Goal: Information Seeking & Learning: Learn about a topic

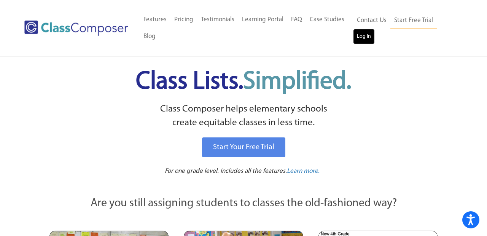
click at [359, 41] on link "Log In" at bounding box center [364, 36] width 22 height 15
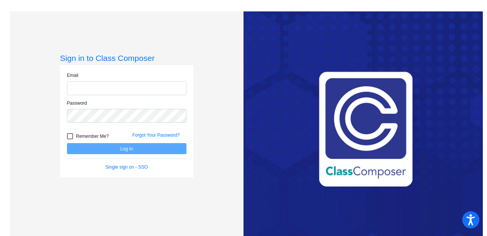
type input "srichards@lgusd.org"
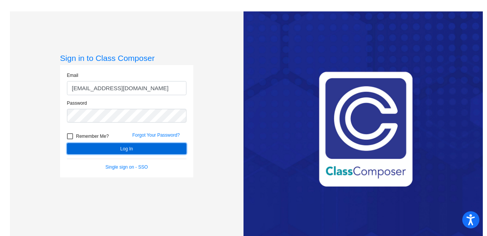
click at [111, 148] on button "Log In" at bounding box center [126, 148] width 119 height 11
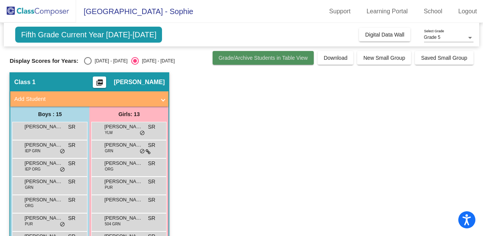
click at [254, 59] on span "Grade/Archive Students in Table View" at bounding box center [263, 58] width 89 height 6
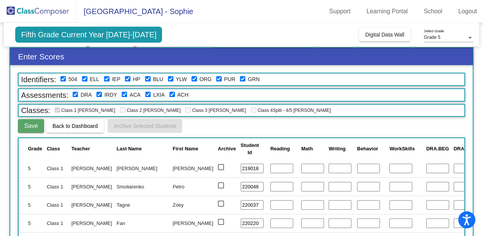
scroll to position [16, 0]
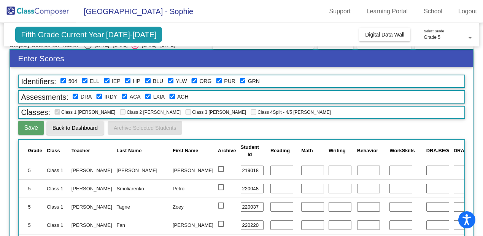
click at [61, 132] on button "Back to Dashboard" at bounding box center [74, 128] width 57 height 14
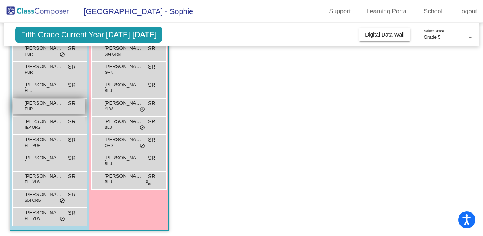
scroll to position [172, 0]
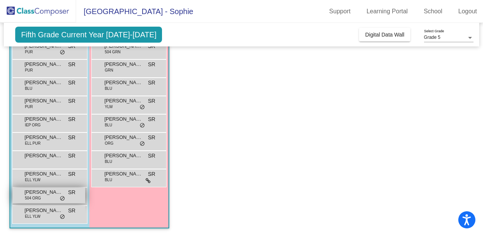
click at [44, 194] on span "[PERSON_NAME]" at bounding box center [43, 192] width 38 height 8
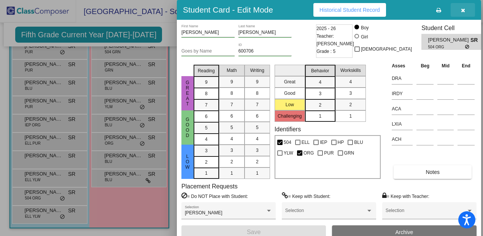
click at [467, 11] on button "button" at bounding box center [463, 10] width 24 height 14
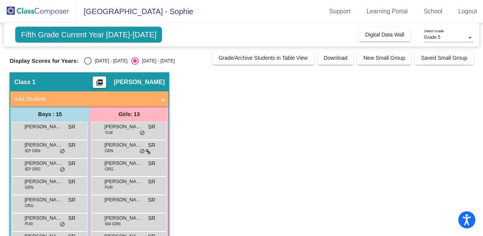
scroll to position [21, 0]
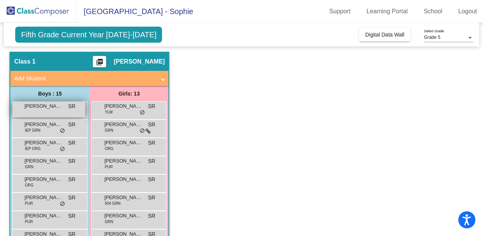
click at [39, 107] on span "Aurko Bijoy" at bounding box center [43, 106] width 38 height 8
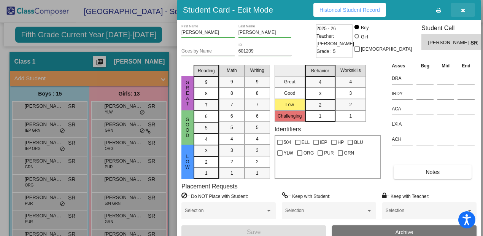
click at [462, 8] on icon "button" at bounding box center [463, 10] width 4 height 5
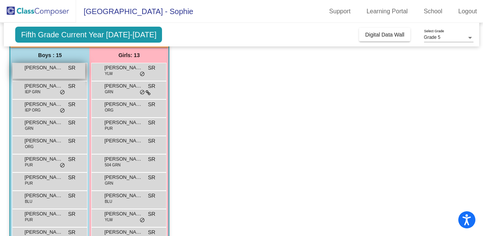
scroll to position [66, 0]
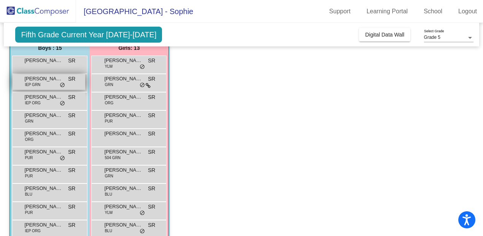
click at [45, 85] on div "Cassius Leaverton IEP GRN SR lock do_not_disturb_alt" at bounding box center [49, 82] width 73 height 16
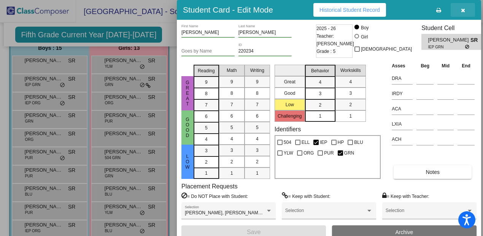
click at [464, 11] on icon "button" at bounding box center [463, 10] width 4 height 5
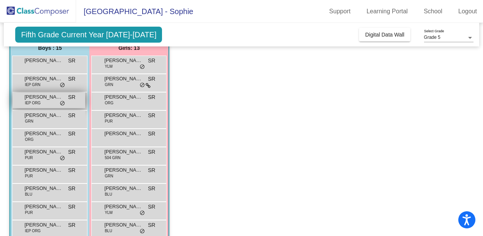
click at [45, 102] on div "Daniel Moody IEP ORG SR lock do_not_disturb_alt" at bounding box center [49, 100] width 73 height 16
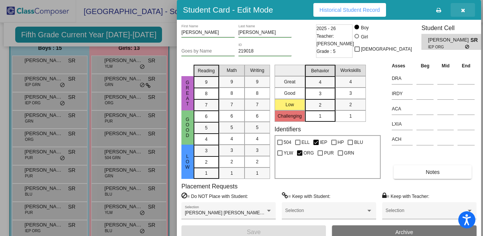
click at [463, 7] on span "button" at bounding box center [463, 10] width 4 height 6
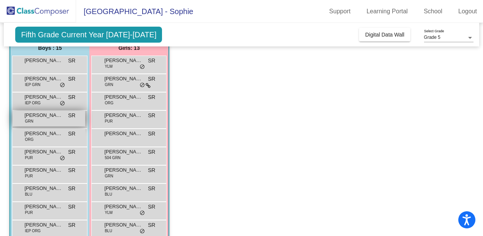
click at [41, 117] on span "Darius Azizirad" at bounding box center [43, 115] width 38 height 8
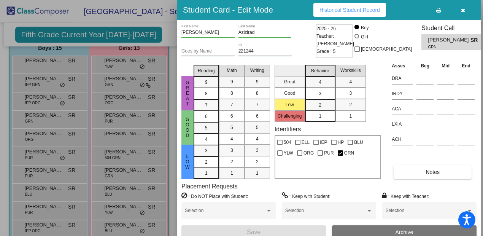
click at [466, 7] on button "button" at bounding box center [463, 10] width 24 height 14
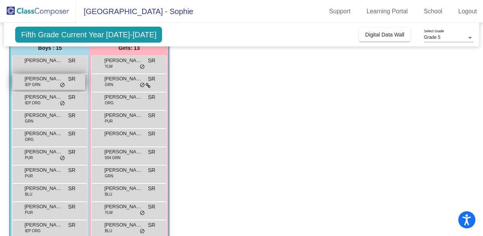
click at [50, 83] on div "Cassius Leaverton IEP GRN SR lock do_not_disturb_alt" at bounding box center [49, 82] width 73 height 16
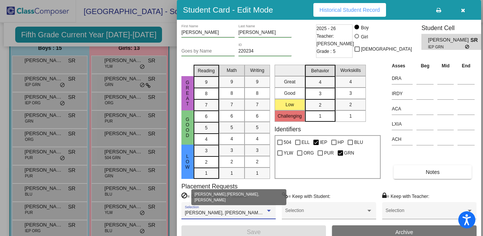
click at [270, 211] on div at bounding box center [269, 210] width 4 height 2
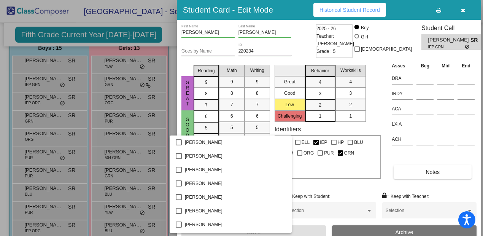
scroll to position [0, 0]
click at [381, 119] on div at bounding box center [241, 118] width 483 height 236
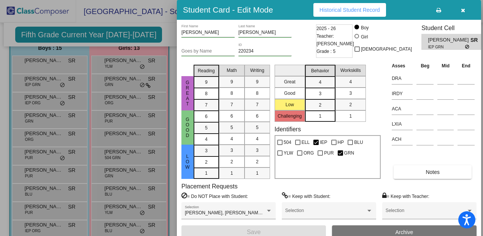
click at [463, 12] on icon "button" at bounding box center [463, 10] width 4 height 5
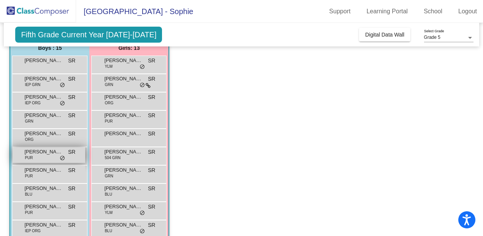
click at [49, 156] on div "Eric Mull PUR SR lock do_not_disturb_alt" at bounding box center [49, 155] width 73 height 16
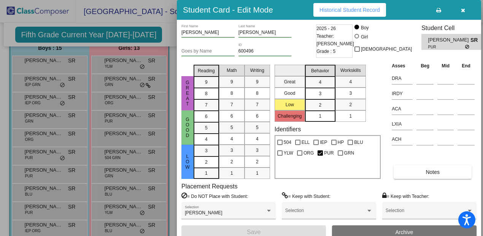
click at [465, 13] on button "button" at bounding box center [463, 10] width 24 height 14
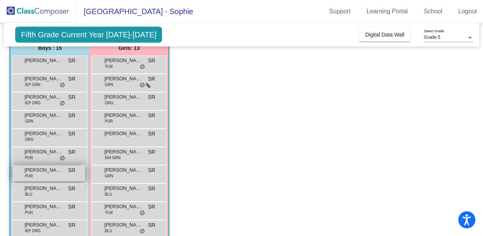
click at [38, 175] on div "Jamie Wong PUR SR lock do_not_disturb_alt" at bounding box center [49, 173] width 73 height 16
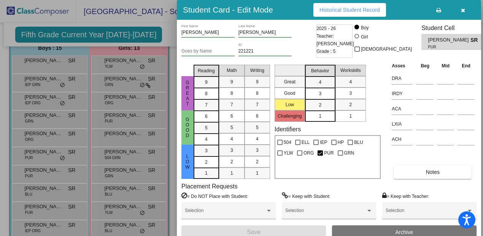
click at [463, 10] on icon "button" at bounding box center [463, 10] width 4 height 5
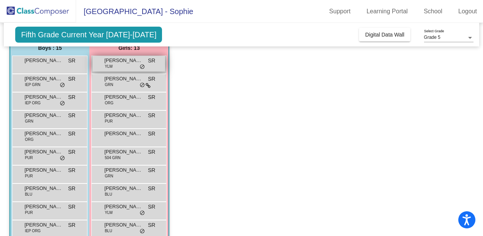
click at [122, 66] on div "Alana Visalli YLW SR lock do_not_disturb_alt" at bounding box center [128, 64] width 73 height 16
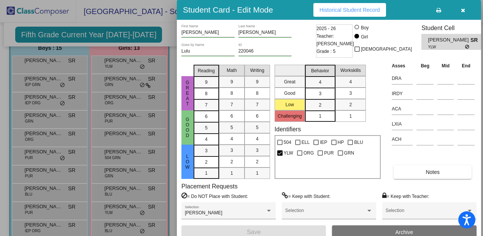
click at [469, 10] on button "button" at bounding box center [463, 10] width 24 height 14
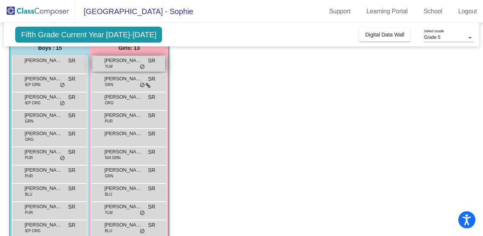
click at [112, 65] on span "YLW" at bounding box center [109, 66] width 8 height 6
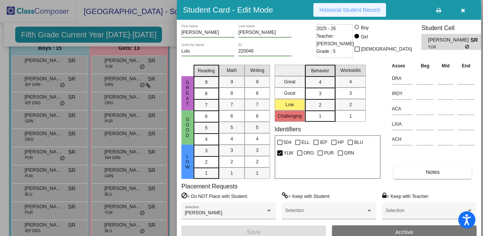
click at [334, 11] on span "Historical Student Record" at bounding box center [349, 10] width 60 height 6
click at [467, 8] on button "button" at bounding box center [463, 10] width 24 height 14
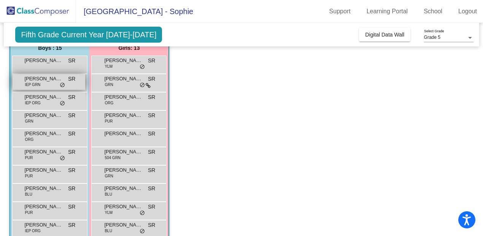
click at [36, 82] on span "IEP GRN" at bounding box center [33, 85] width 16 height 6
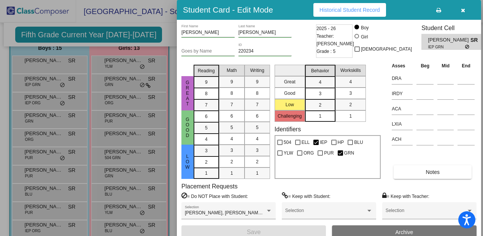
click at [328, 11] on span "Historical Student Record" at bounding box center [349, 10] width 60 height 6
click at [462, 8] on icon "button" at bounding box center [463, 10] width 4 height 5
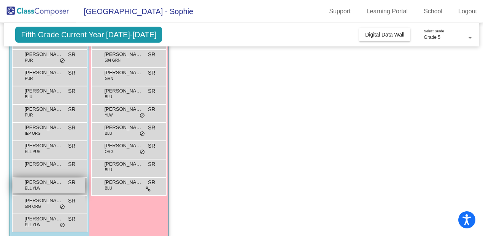
scroll to position [172, 0]
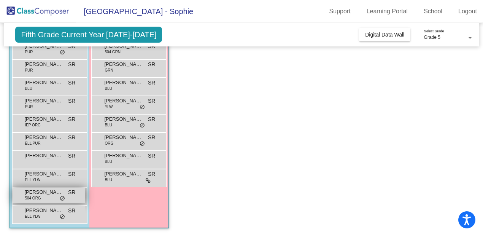
click at [41, 191] on span "Parker Rath" at bounding box center [43, 192] width 38 height 8
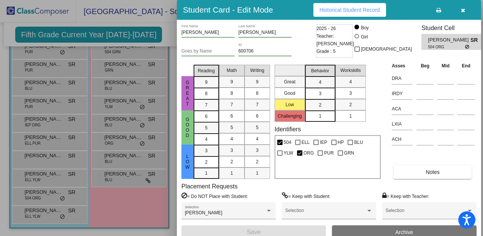
click at [340, 10] on span "Historical Student Record" at bounding box center [349, 10] width 60 height 6
click at [463, 8] on icon "button" at bounding box center [463, 10] width 4 height 5
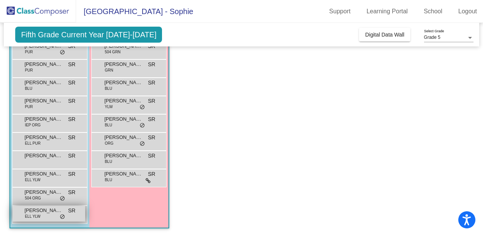
click at [41, 214] on div "Petro Smoliarenko ELL YLW SR lock do_not_disturb_alt" at bounding box center [49, 214] width 73 height 16
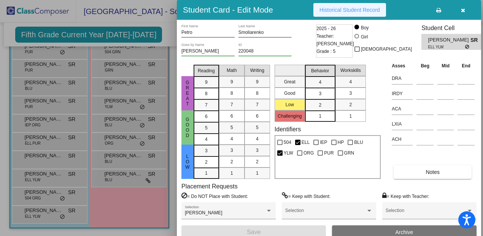
click at [348, 7] on span "Historical Student Record" at bounding box center [349, 10] width 60 height 6
click at [463, 7] on span "button" at bounding box center [463, 10] width 4 height 6
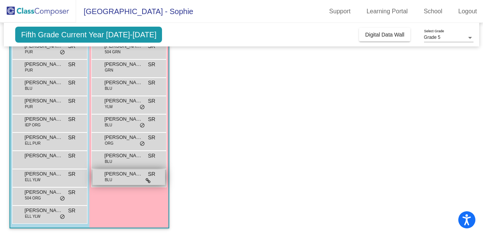
click at [116, 176] on span "Zoey Tagne" at bounding box center [123, 174] width 38 height 8
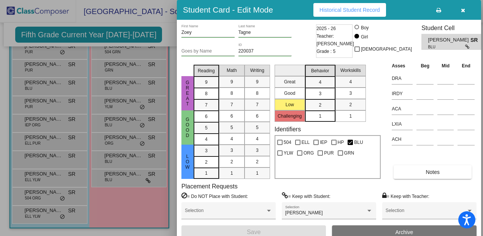
click at [349, 8] on span "Historical Student Record" at bounding box center [349, 10] width 60 height 6
click at [462, 7] on span "button" at bounding box center [463, 10] width 4 height 6
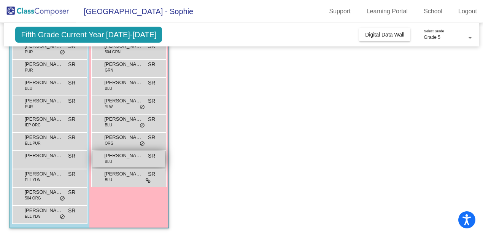
scroll to position [0, 0]
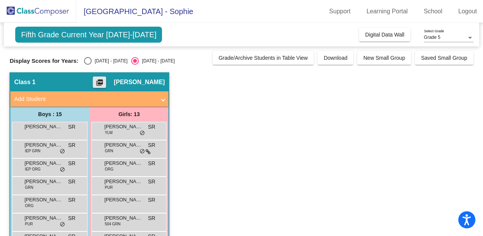
click at [104, 84] on mat-icon "picture_as_pdf" at bounding box center [99, 84] width 9 height 11
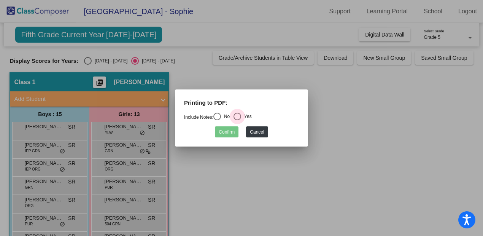
click at [241, 118] on div "Select an option" at bounding box center [237, 117] width 8 height 8
click at [237, 120] on input "Yes" at bounding box center [237, 120] width 0 height 0
radio input "true"
click at [229, 133] on button "Confirm" at bounding box center [227, 131] width 24 height 11
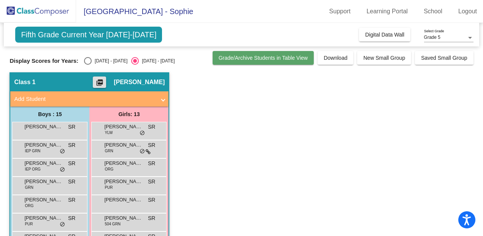
click at [284, 56] on span "Grade/Archive Students in Table View" at bounding box center [263, 58] width 89 height 6
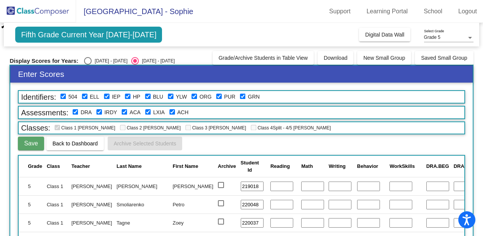
click at [74, 148] on button "Back to Dashboard" at bounding box center [74, 143] width 57 height 14
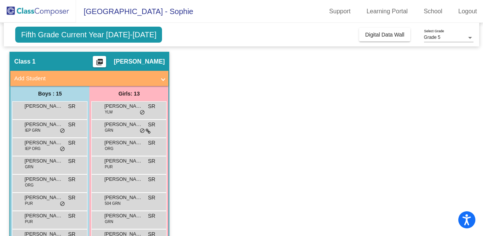
scroll to position [0, 0]
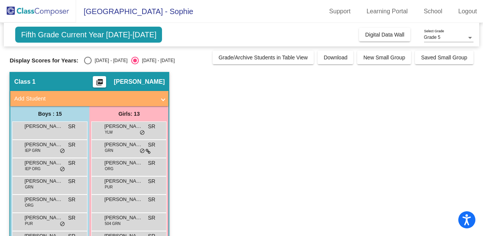
click at [149, 99] on mat-panel-title "Add Student" at bounding box center [84, 98] width 141 height 9
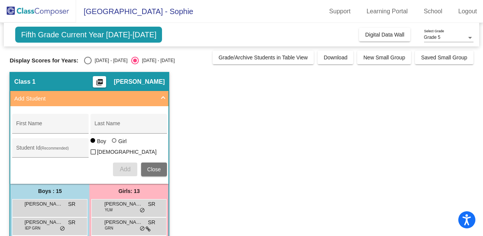
click at [152, 94] on mat-panel-title "Add Student" at bounding box center [84, 98] width 141 height 9
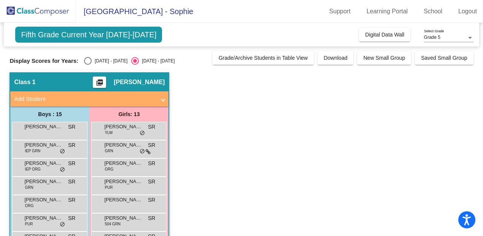
scroll to position [0, 0]
click at [82, 33] on span "Fifth Grade Current Year 2025-2026" at bounding box center [88, 35] width 147 height 16
click at [46, 156] on div "Cassius Leaverton IEP GRN SR lock do_not_disturb_alt" at bounding box center [49, 149] width 75 height 18
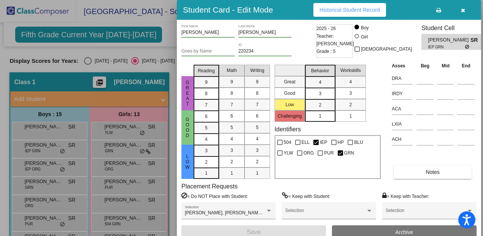
click at [335, 15] on button "Historical Student Record" at bounding box center [349, 10] width 73 height 14
click at [461, 11] on icon "button" at bounding box center [463, 10] width 4 height 5
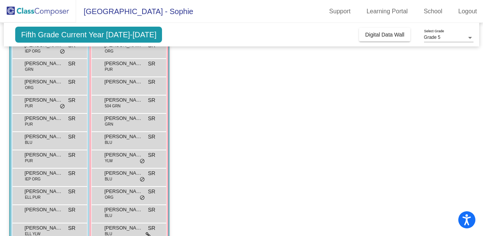
scroll to position [119, 0]
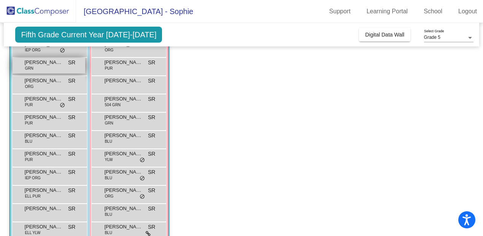
click at [34, 63] on span "Darius Azizirad" at bounding box center [43, 63] width 38 height 8
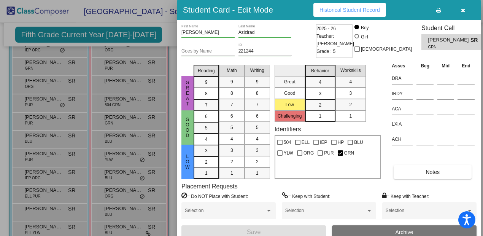
click at [343, 10] on span "Historical Student Record" at bounding box center [349, 10] width 60 height 6
click at [159, 135] on div at bounding box center [241, 118] width 483 height 236
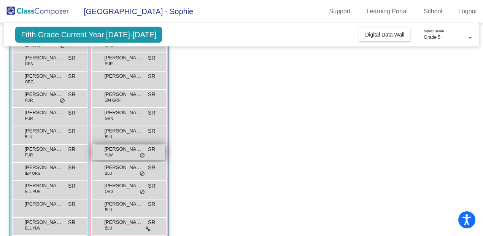
scroll to position [124, 0]
click at [113, 153] on div "Madeline Benza YLW SR lock do_not_disturb_alt" at bounding box center [128, 152] width 73 height 16
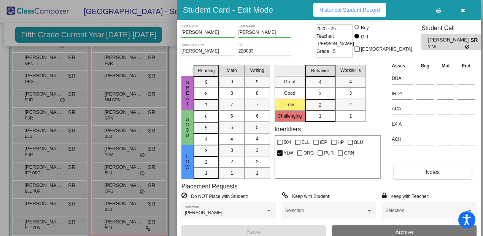
click at [351, 11] on span "Historical Student Record" at bounding box center [349, 10] width 60 height 6
click at [461, 8] on icon "button" at bounding box center [463, 10] width 4 height 5
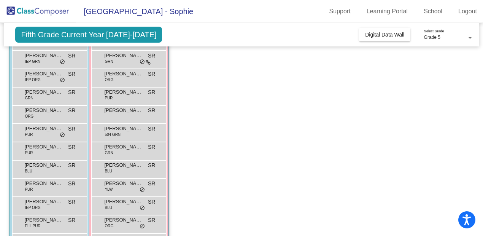
scroll to position [89, 0]
click at [119, 133] on span "504 GRN" at bounding box center [113, 135] width 16 height 6
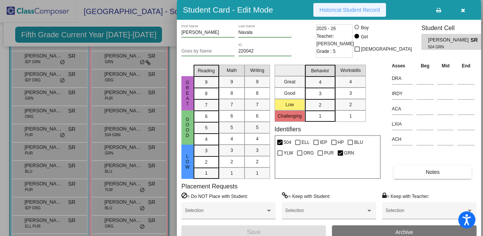
click at [340, 7] on span "Historical Student Record" at bounding box center [349, 10] width 60 height 6
click at [465, 13] on button "button" at bounding box center [463, 10] width 24 height 14
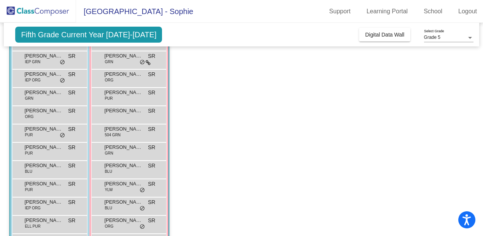
click at [124, 104] on div "Charlize Korgav PUR SR lock do_not_disturb_alt" at bounding box center [128, 96] width 75 height 18
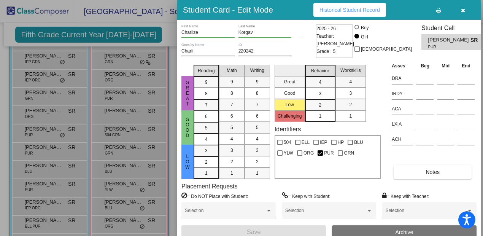
click at [350, 13] on span "Historical Student Record" at bounding box center [349, 10] width 60 height 6
click at [461, 11] on icon "button" at bounding box center [463, 10] width 4 height 5
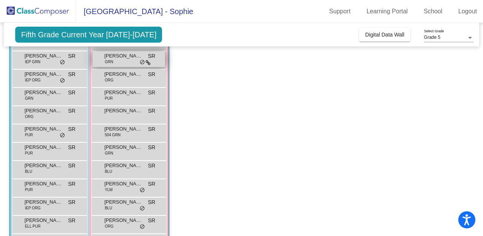
click at [124, 61] on div "Beatriz Cook-Hennard GRN SR lock do_not_disturb_alt" at bounding box center [128, 59] width 73 height 16
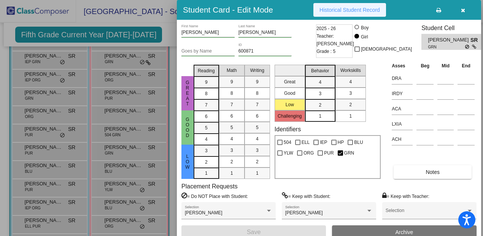
click at [327, 15] on button "Historical Student Record" at bounding box center [349, 10] width 73 height 14
click at [466, 11] on button "button" at bounding box center [463, 10] width 24 height 14
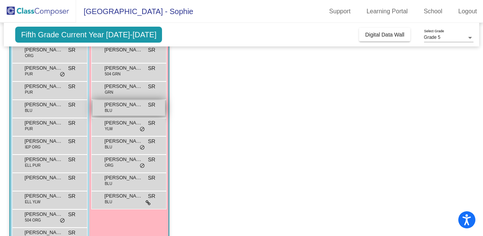
scroll to position [150, 0]
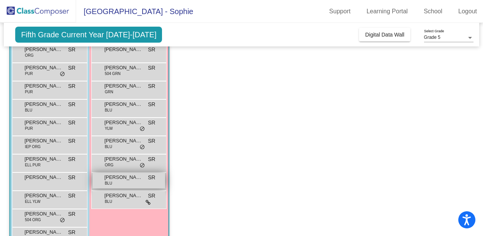
click at [126, 176] on span "Valentina Figueroa Leon" at bounding box center [123, 177] width 38 height 8
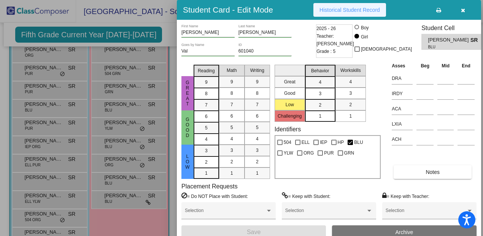
click at [340, 15] on button "Historical Student Record" at bounding box center [349, 10] width 73 height 14
click at [464, 10] on icon "button" at bounding box center [463, 10] width 4 height 5
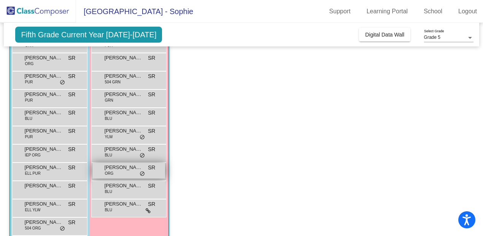
scroll to position [143, 0]
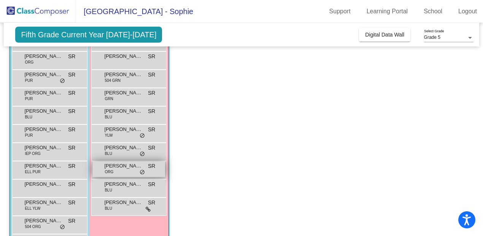
click at [126, 167] on span "Tamar Avinoon-Metz" at bounding box center [123, 166] width 38 height 8
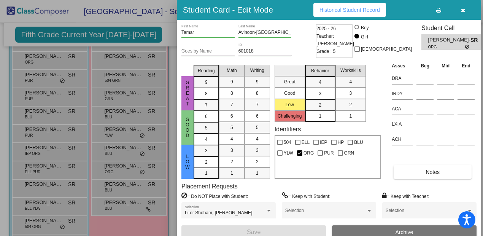
click at [355, 10] on span "Historical Student Record" at bounding box center [349, 10] width 60 height 6
click at [464, 11] on icon "button" at bounding box center [463, 10] width 4 height 5
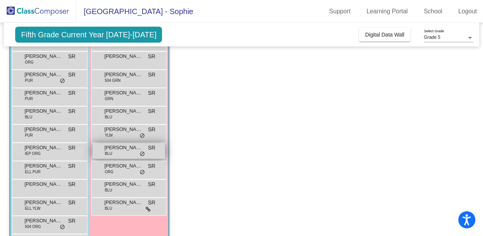
click at [114, 151] on div "Shani Blatt BLU SR lock do_not_disturb_alt" at bounding box center [128, 151] width 73 height 16
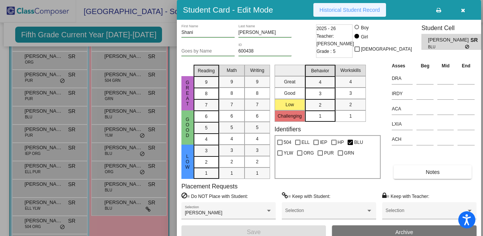
click at [338, 11] on span "Historical Student Record" at bounding box center [349, 10] width 60 height 6
click at [464, 11] on icon "button" at bounding box center [463, 10] width 4 height 5
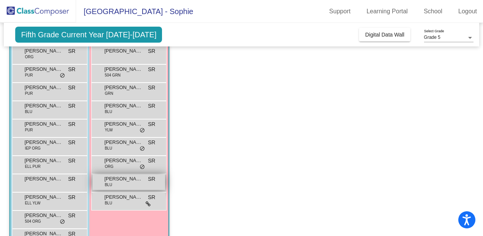
scroll to position [149, 0]
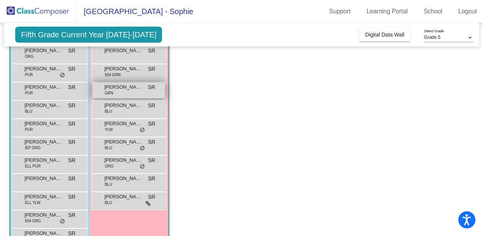
click at [123, 94] on div "Liberty Amirkhas GRN SR lock do_not_disturb_alt" at bounding box center [128, 91] width 73 height 16
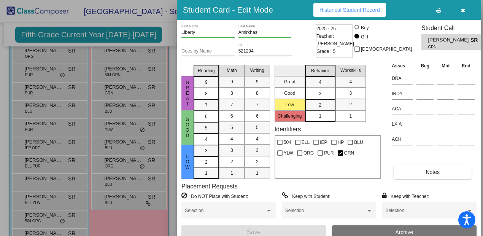
click at [348, 12] on span "Historical Student Record" at bounding box center [349, 10] width 60 height 6
click at [463, 12] on icon "button" at bounding box center [463, 10] width 4 height 5
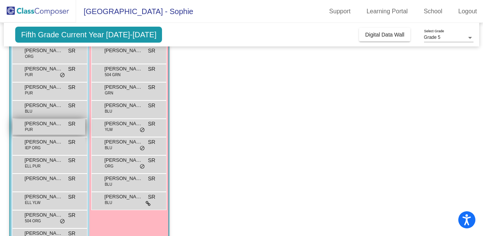
click at [32, 129] on span "PUR" at bounding box center [29, 130] width 8 height 6
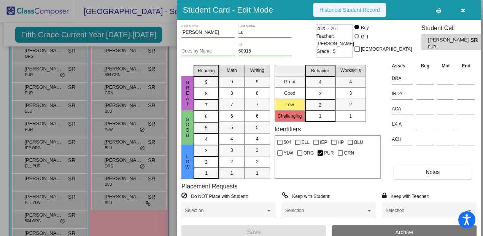
click at [341, 10] on span "Historical Student Record" at bounding box center [349, 10] width 60 height 6
click at [465, 10] on button "button" at bounding box center [463, 10] width 24 height 14
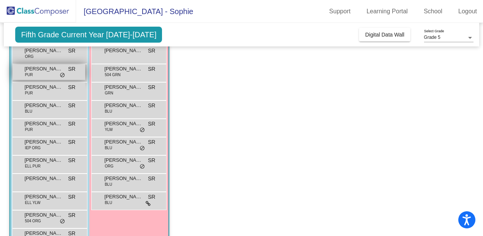
click at [55, 72] on span "Eric Mull" at bounding box center [43, 69] width 38 height 8
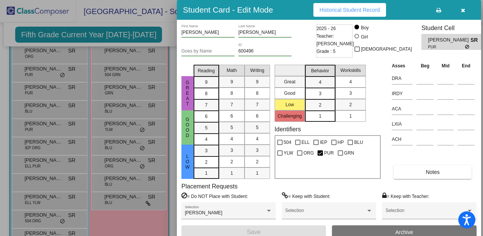
scroll to position [0, 0]
click at [364, 7] on span "Historical Student Record" at bounding box center [349, 10] width 60 height 6
click at [464, 12] on icon "button" at bounding box center [463, 10] width 4 height 5
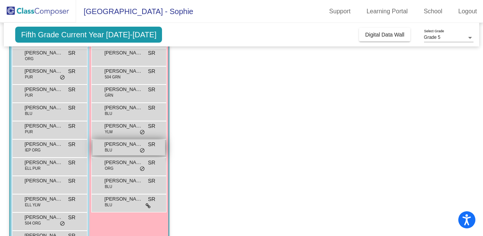
scroll to position [151, 0]
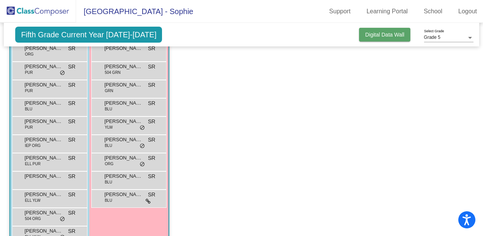
click at [382, 38] on button "Digital Data Wall" at bounding box center [384, 35] width 51 height 14
